Goal: Navigation & Orientation: Go to known website

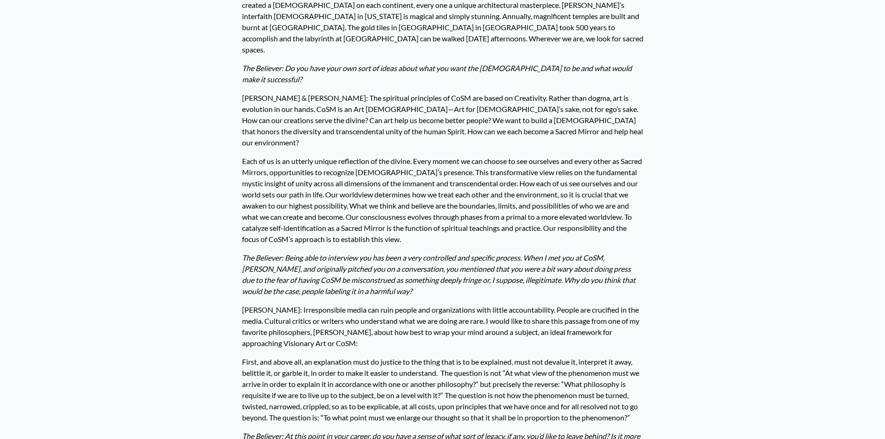
scroll to position [2354, 0]
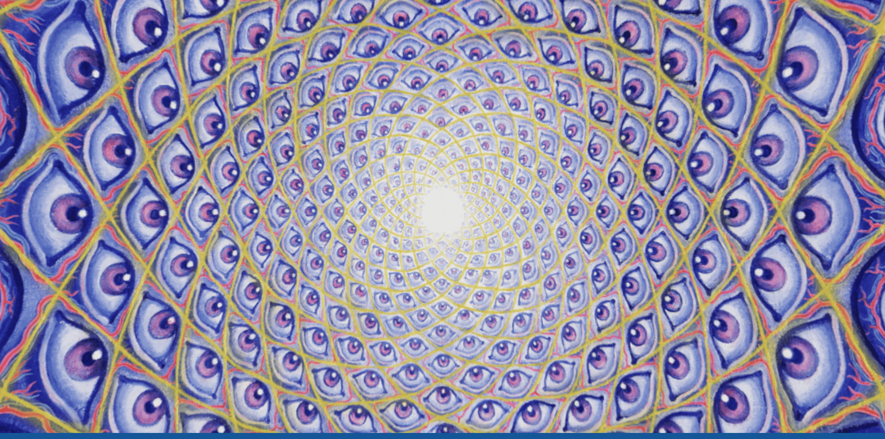
scroll to position [46, 0]
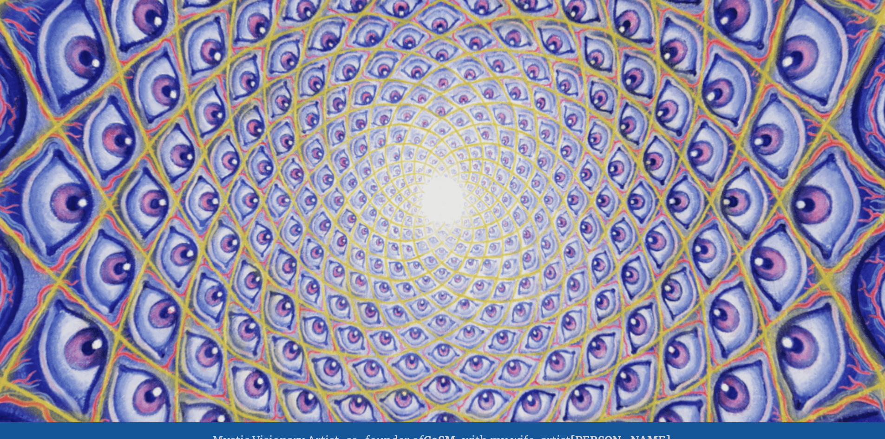
click at [649, 212] on video "Your browser does not support the video tag." at bounding box center [442, 202] width 929 height 523
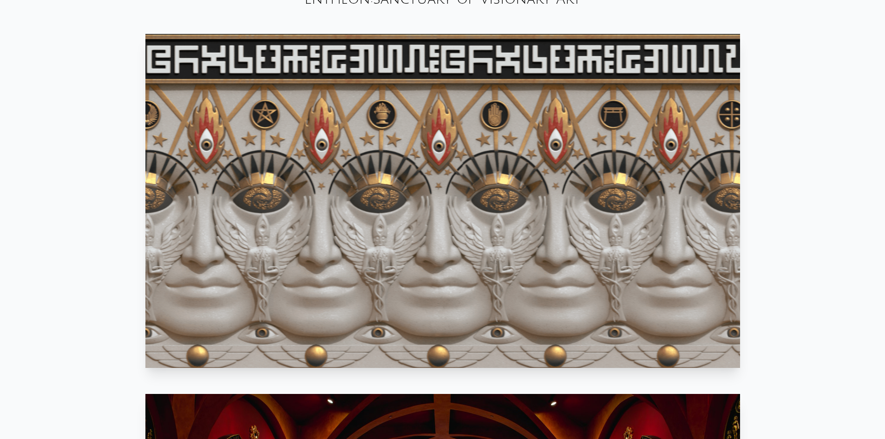
scroll to position [558, 0]
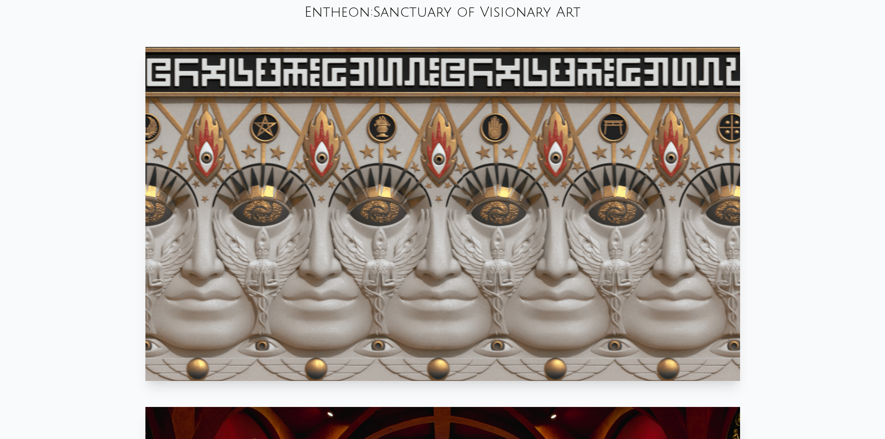
click at [446, 156] on video "Your browser does not support the video tag." at bounding box center [442, 214] width 595 height 334
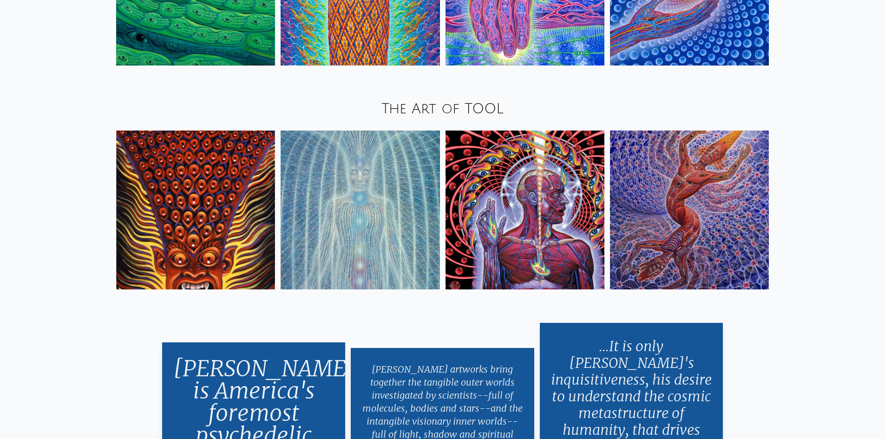
scroll to position [1487, 0]
